Goal: Check status: Check status

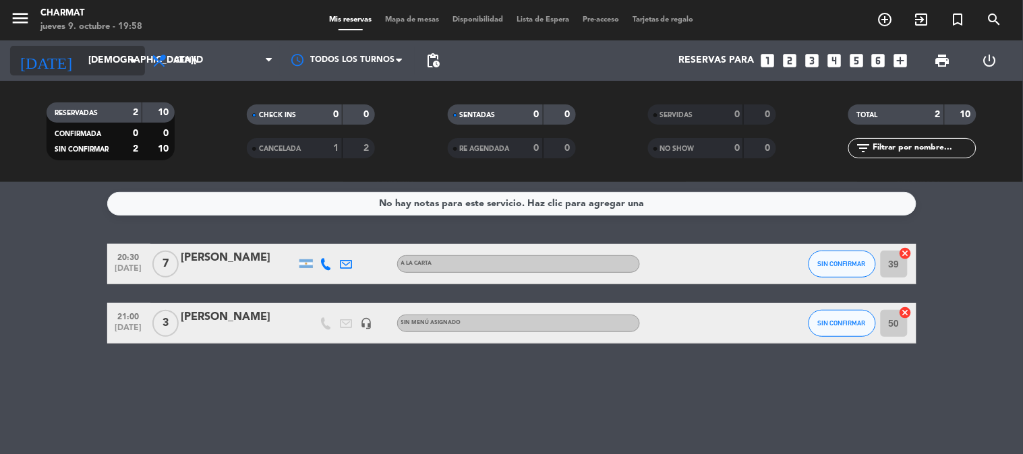
click at [90, 61] on input "[DEMOGRAPHIC_DATA][DATE]" at bounding box center [146, 61] width 128 height 24
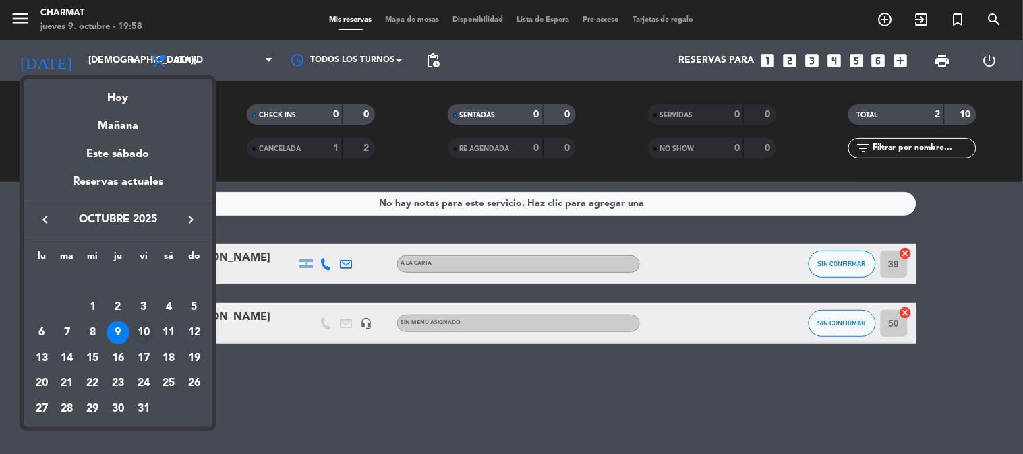
click at [142, 332] on div "10" at bounding box center [143, 333] width 23 height 23
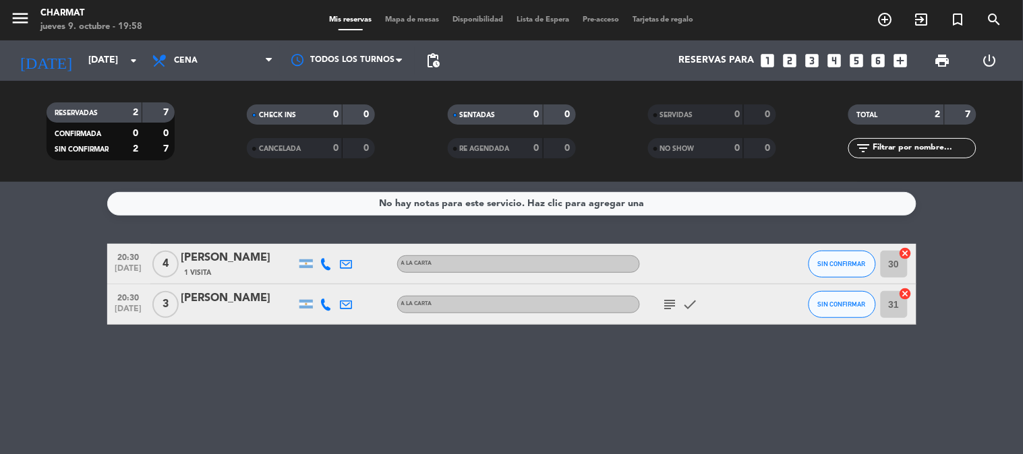
click at [674, 301] on icon "subject" at bounding box center [670, 305] width 16 height 16
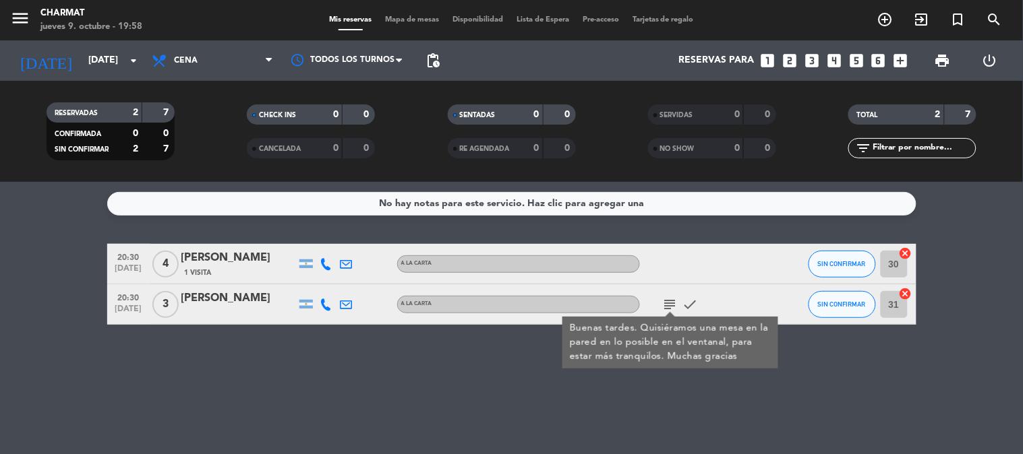
click at [665, 302] on icon "subject" at bounding box center [670, 305] width 16 height 16
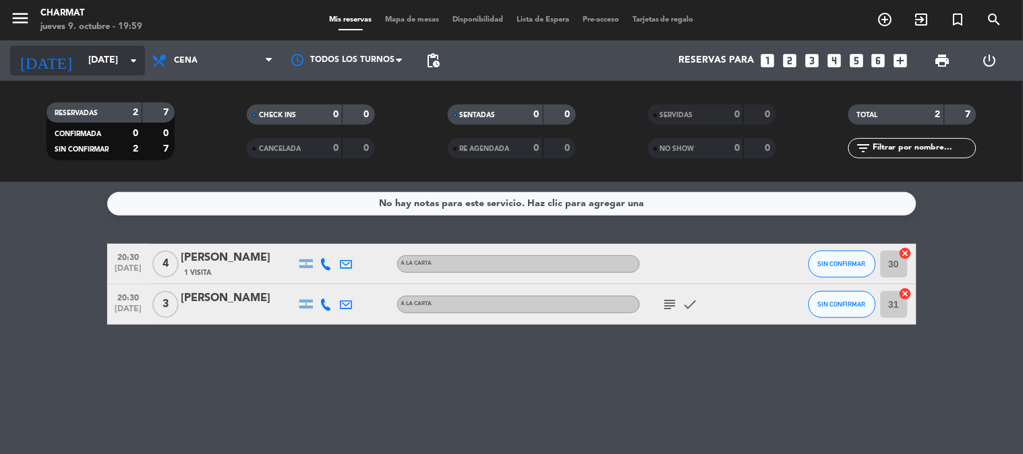
click at [107, 56] on input "[DATE]" at bounding box center [146, 61] width 128 height 24
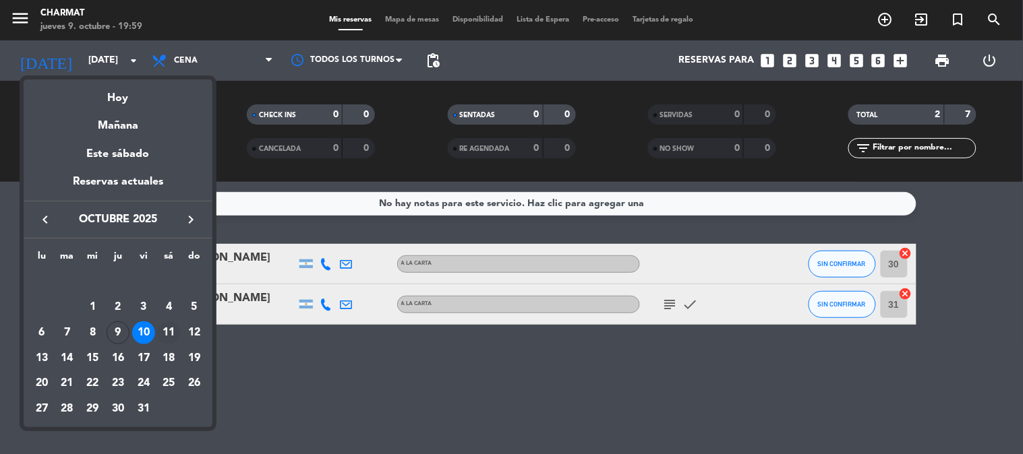
click at [166, 326] on div "11" at bounding box center [168, 333] width 23 height 23
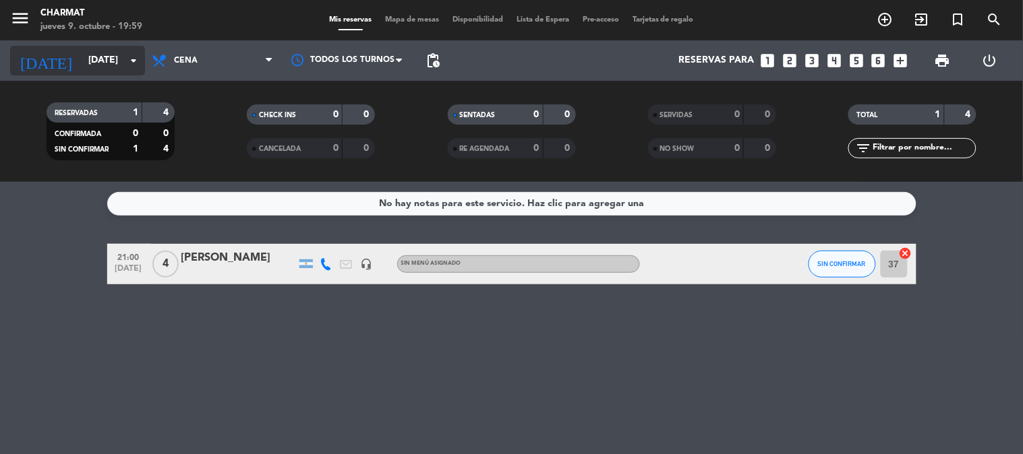
click at [83, 58] on input "[DATE]" at bounding box center [146, 61] width 128 height 24
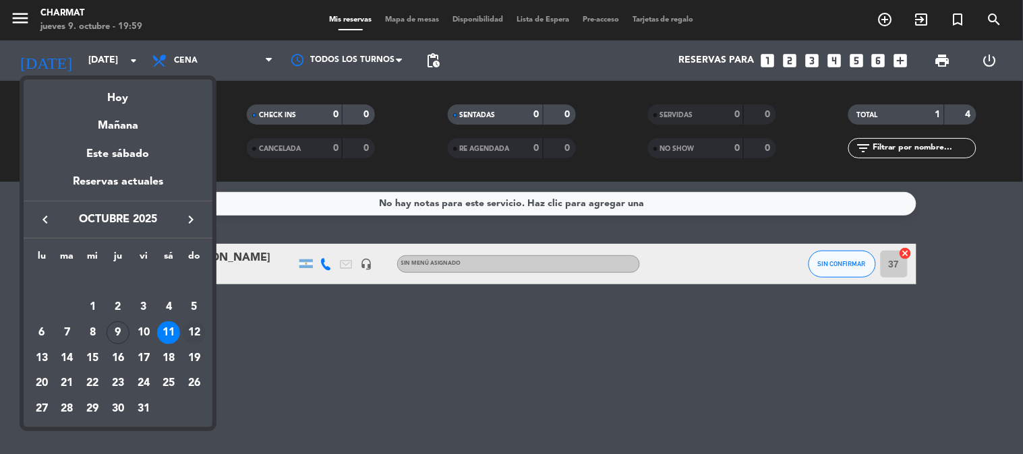
click at [191, 326] on div "12" at bounding box center [194, 333] width 23 height 23
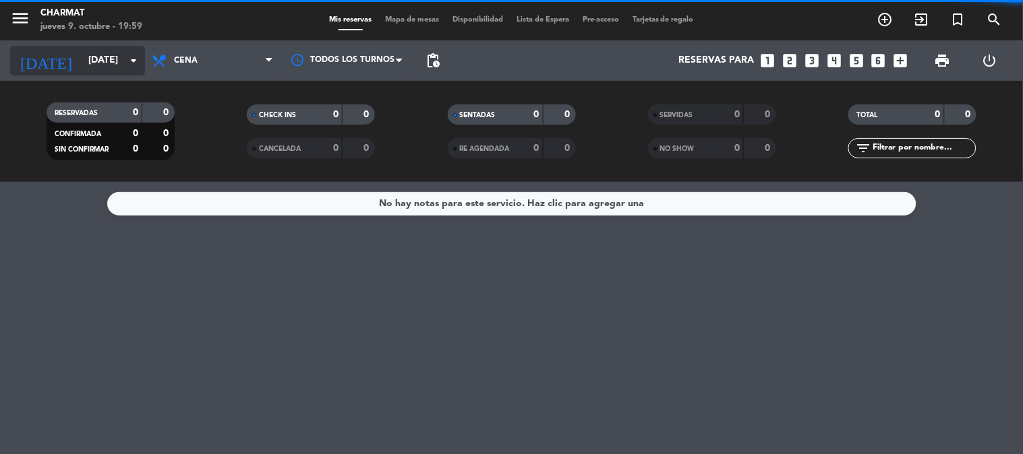
click at [82, 58] on input "[DATE]" at bounding box center [146, 61] width 128 height 24
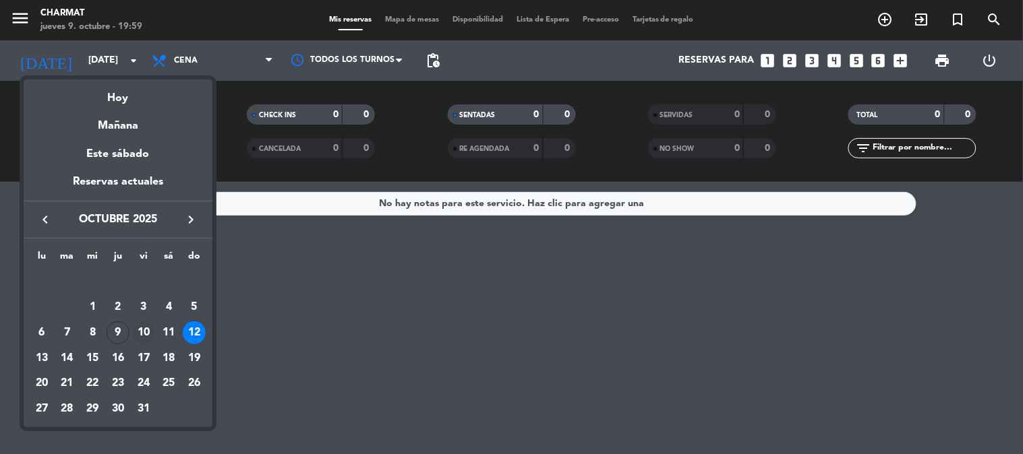
click at [143, 325] on div "10" at bounding box center [143, 333] width 23 height 23
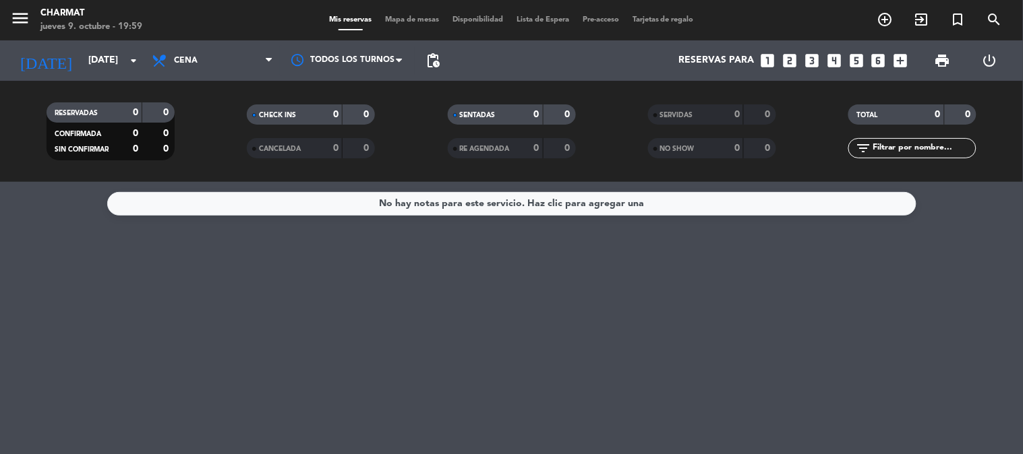
type input "[DATE]"
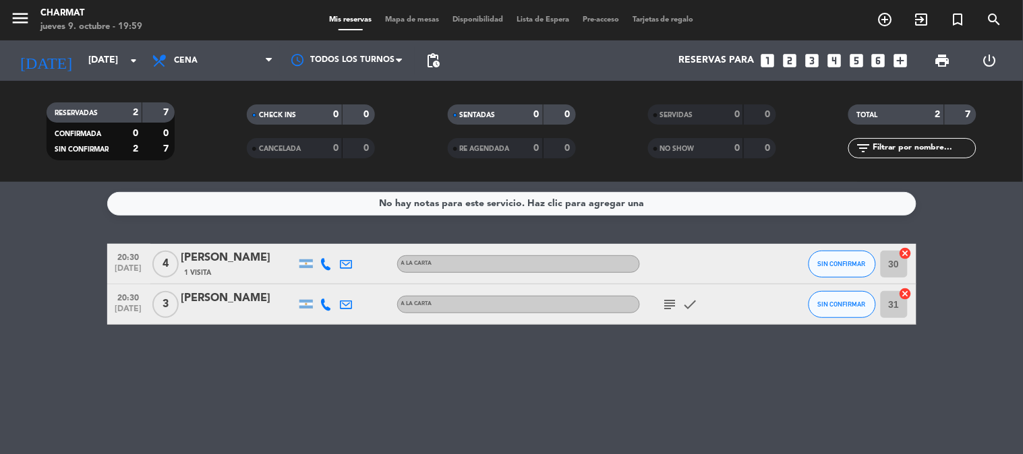
click at [312, 427] on div "No hay notas para este servicio. Haz clic para agregar una 20:30 [DATE] 4 [PERS…" at bounding box center [511, 318] width 1023 height 272
